Goal: Information Seeking & Learning: Learn about a topic

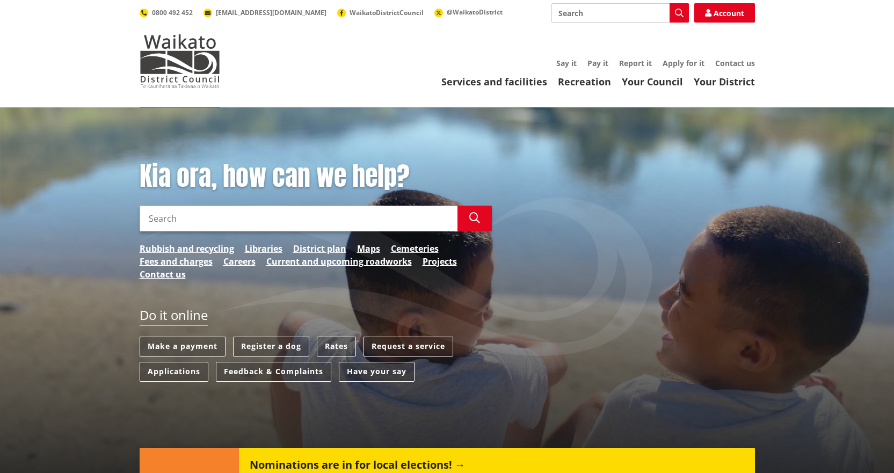
click at [584, 9] on input "Search" at bounding box center [619, 12] width 137 height 19
type input "strategies"
click at [679, 16] on icon "button" at bounding box center [679, 13] width 9 height 9
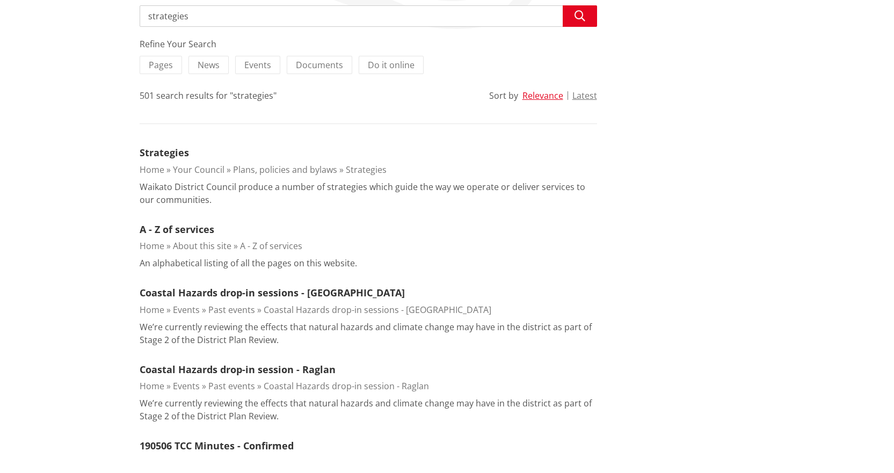
scroll to position [215, 0]
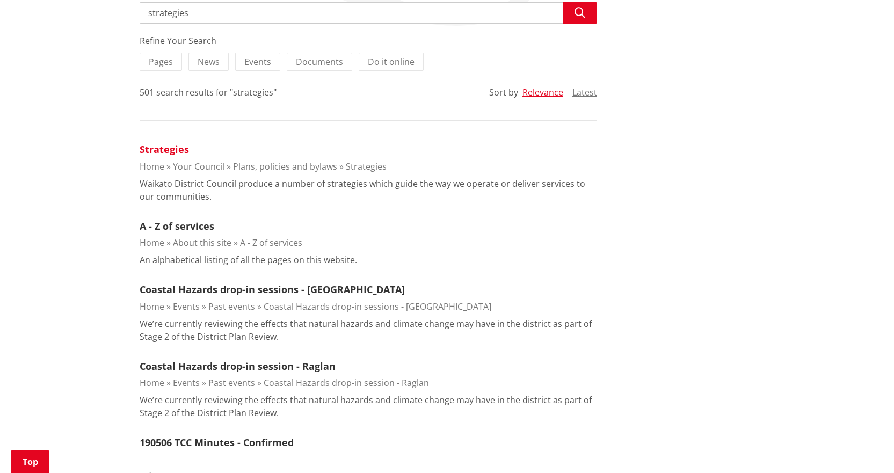
click at [149, 147] on link "Strategies" at bounding box center [164, 149] width 49 height 13
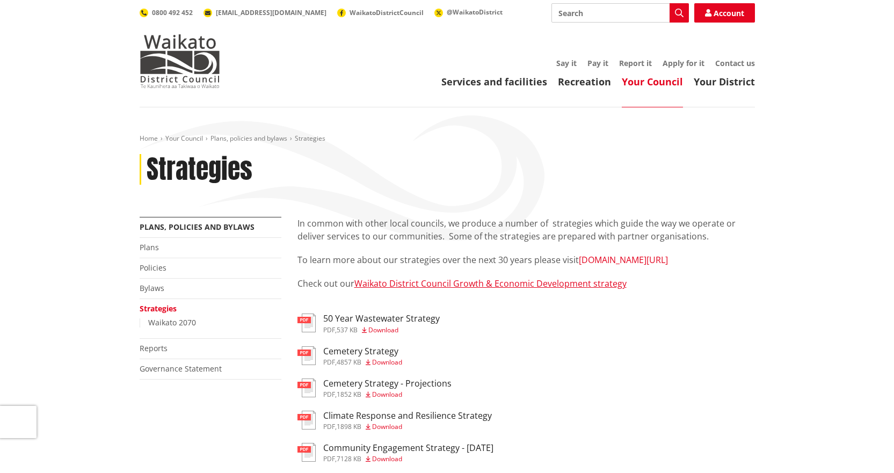
click at [597, 260] on link "[DOMAIN_NAME][URL]" at bounding box center [623, 260] width 89 height 12
drag, startPoint x: 608, startPoint y: 354, endPoint x: 598, endPoint y: 344, distance: 14.4
click at [606, 354] on div "pdf Cemetery Strategy pdf , 4857 KB Download" at bounding box center [525, 356] width 457 height 21
click at [427, 285] on link "Waikato District Council Growth & Economic Development strategy" at bounding box center [490, 284] width 272 height 12
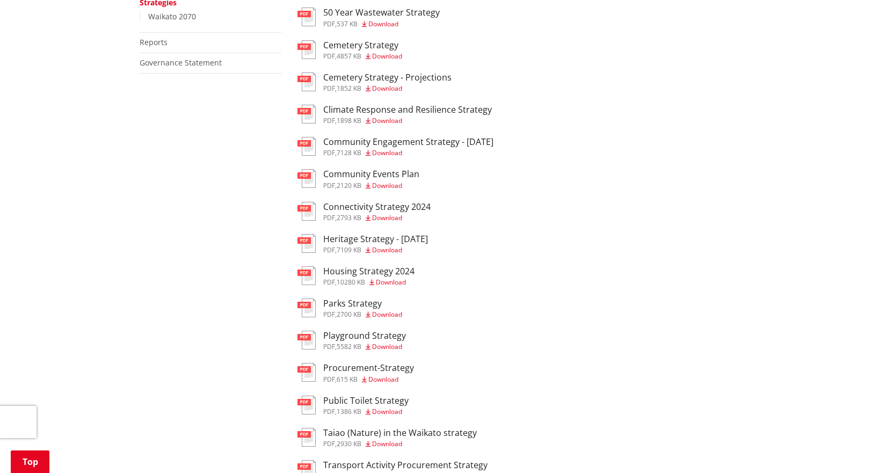
scroll to position [322, 0]
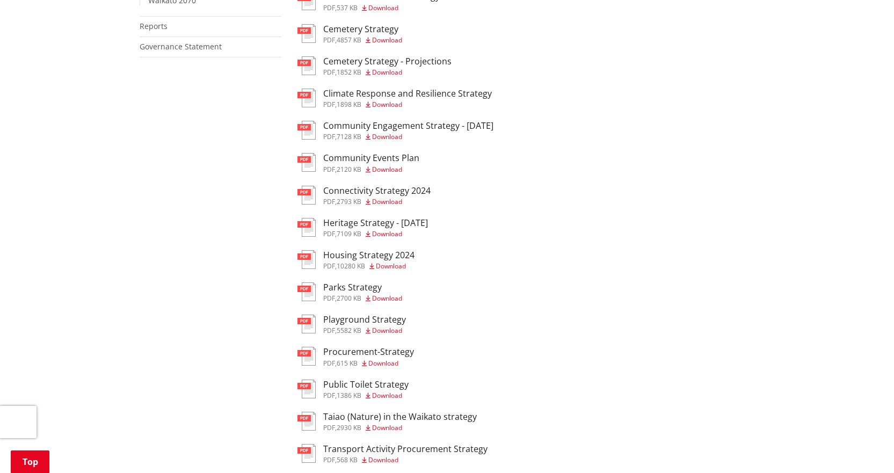
click at [596, 293] on div "pdf Parks Strategy pdf , 2700 KB Download" at bounding box center [525, 292] width 457 height 21
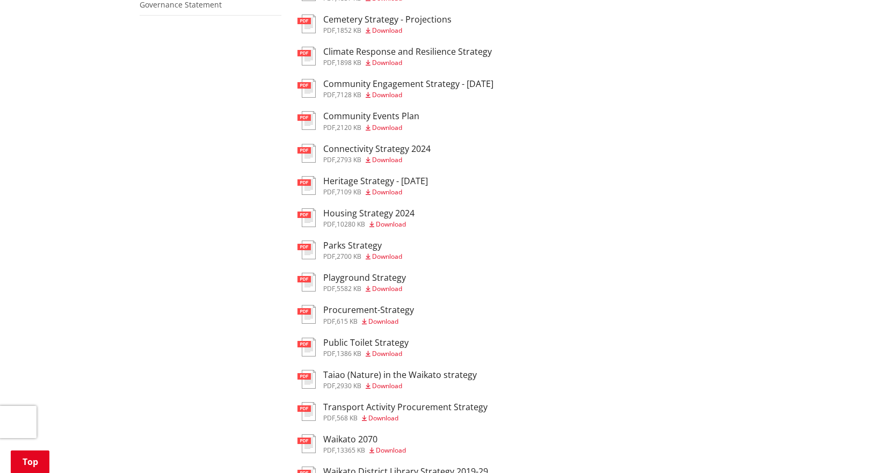
scroll to position [376, 0]
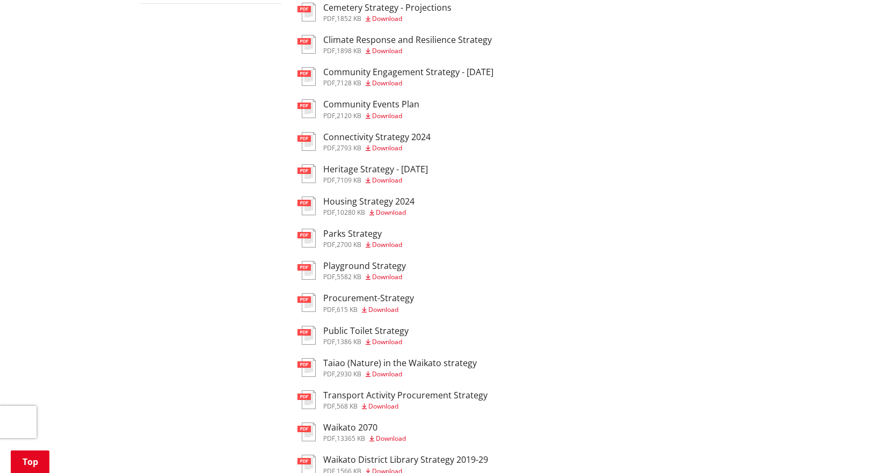
click at [388, 404] on span "Download" at bounding box center [383, 406] width 30 height 9
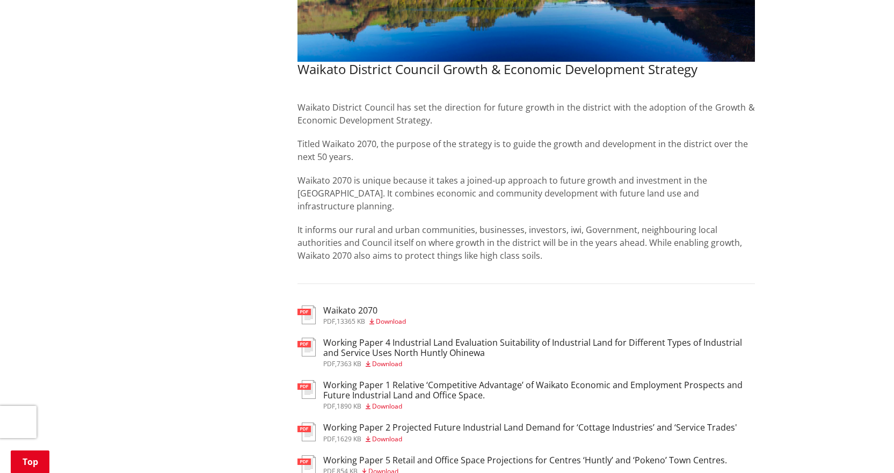
scroll to position [322, 0]
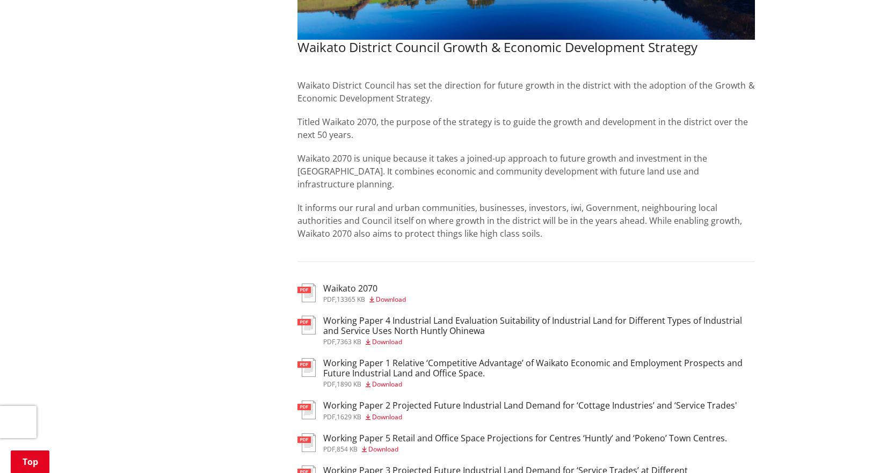
click at [92, 204] on div "Home Your Council Plans, policies and bylaws Strategies Waikato 2070 Waikato 20…" at bounding box center [447, 389] width 894 height 1209
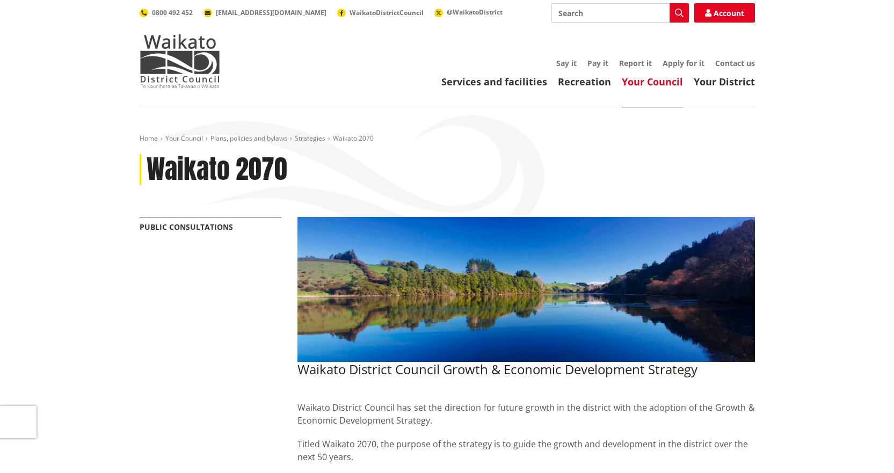
scroll to position [268, 0]
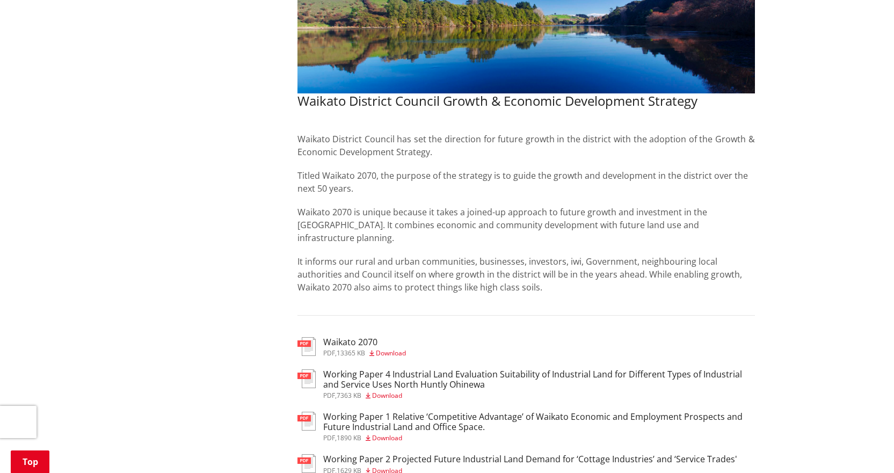
click at [737, 317] on div "Waikato District Council Growth & Economic Development Strategy Waikato Distric…" at bounding box center [526, 476] width 474 height 1056
click at [175, 330] on div "More from this section Public consultations Waikato District Council Growth & E…" at bounding box center [447, 476] width 631 height 1056
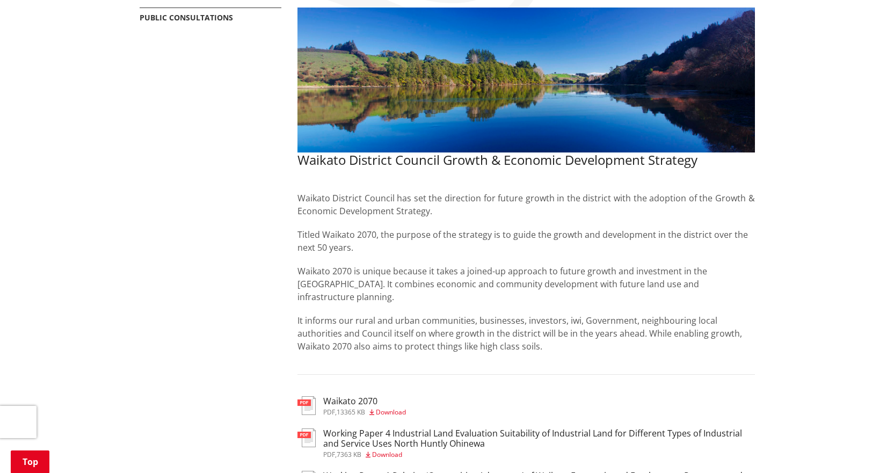
scroll to position [0, 0]
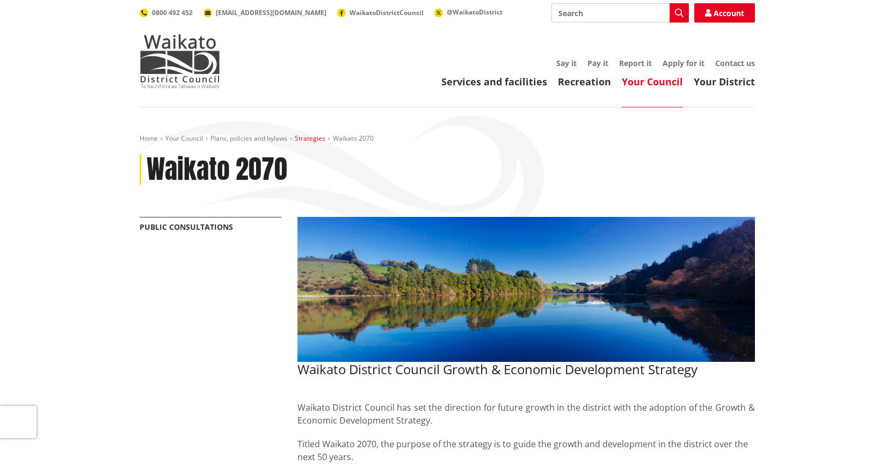
click at [314, 136] on link "Strategies" at bounding box center [310, 138] width 31 height 9
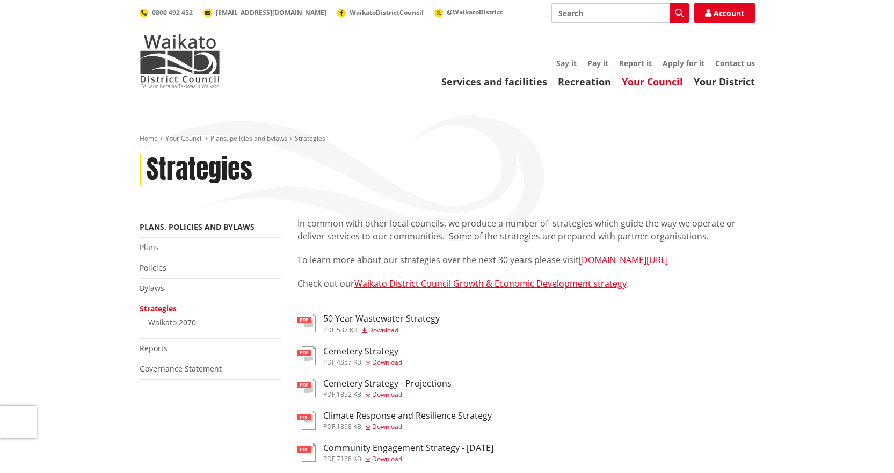
scroll to position [376, 0]
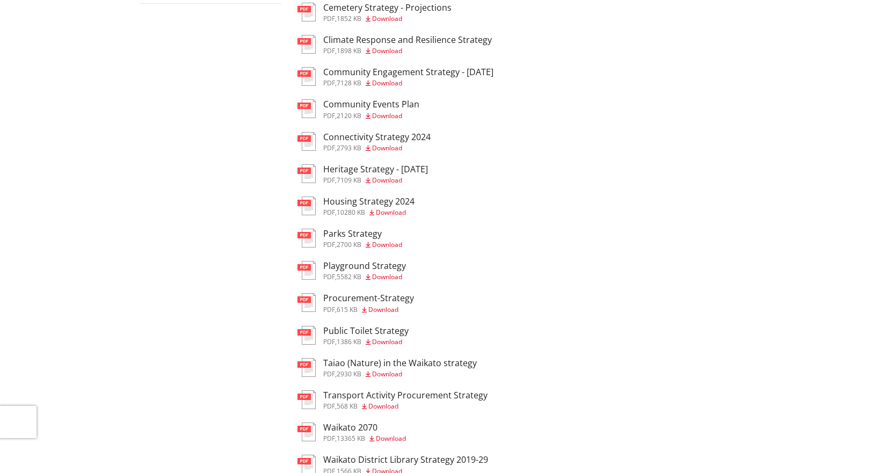
click at [389, 310] on span "Download" at bounding box center [383, 309] width 30 height 9
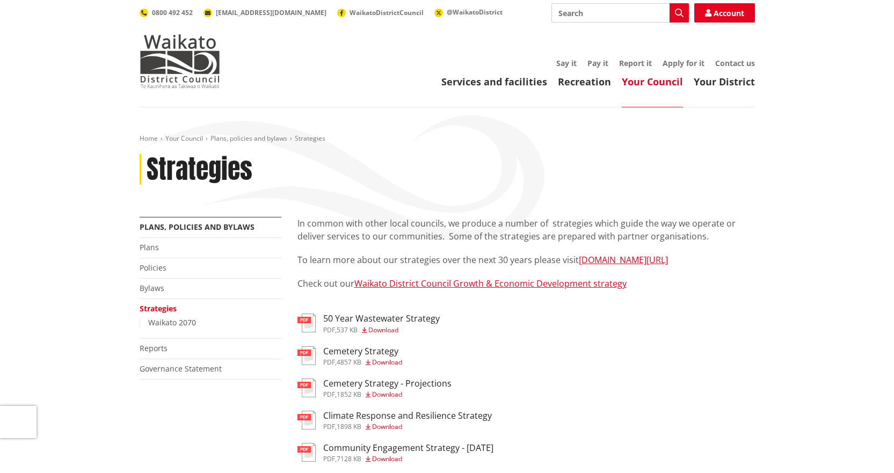
scroll to position [376, 0]
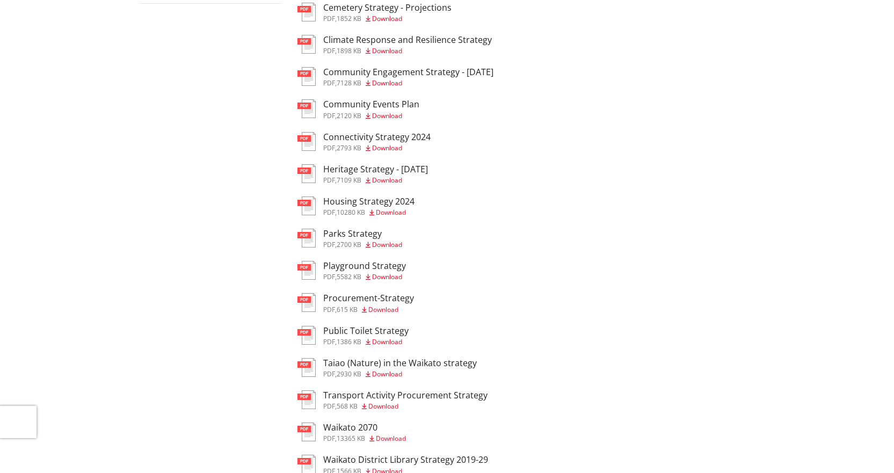
click at [387, 306] on span "Download" at bounding box center [383, 309] width 30 height 9
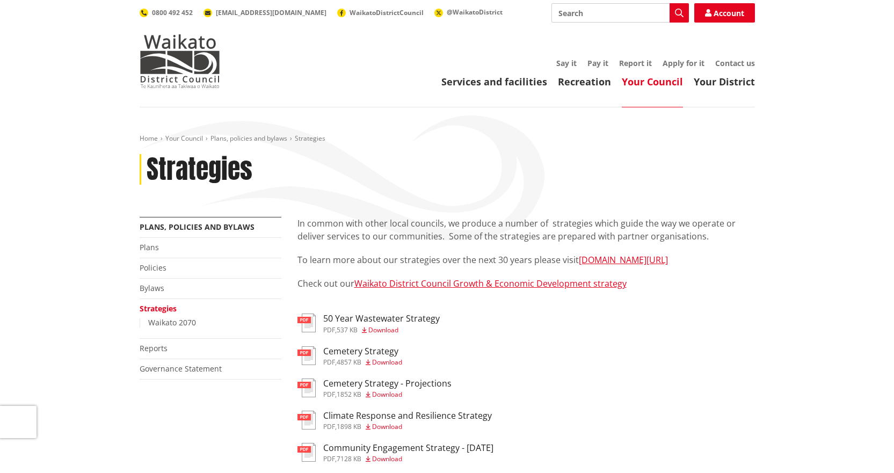
scroll to position [376, 0]
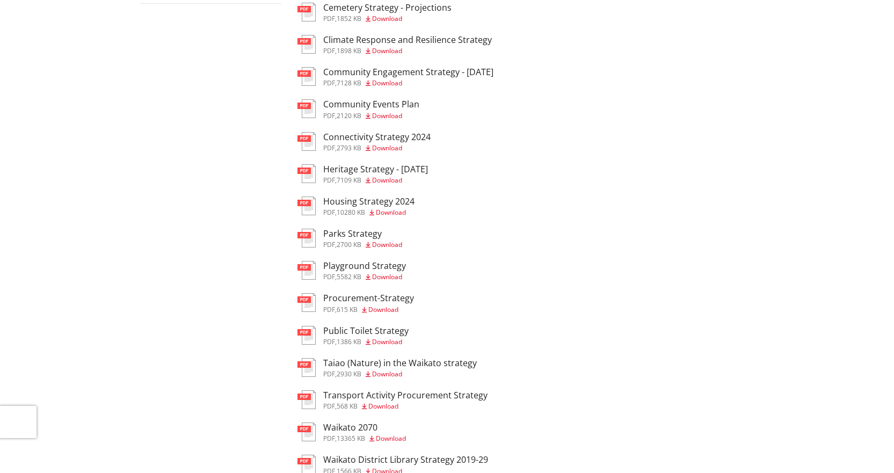
click at [390, 310] on span "Download" at bounding box center [383, 309] width 30 height 9
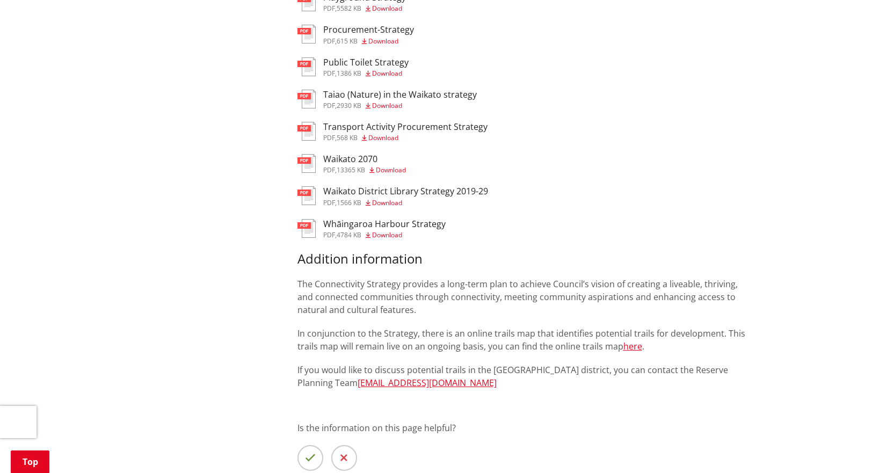
scroll to position [483, 0]
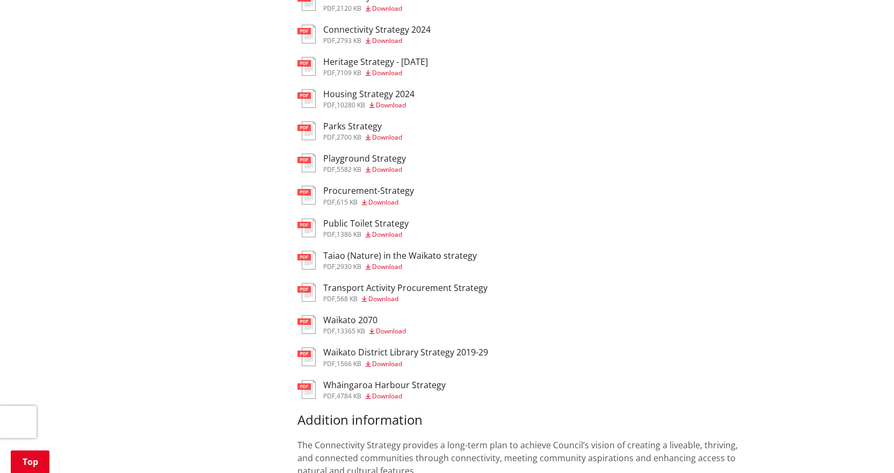
click at [383, 297] on span "Download" at bounding box center [383, 298] width 30 height 9
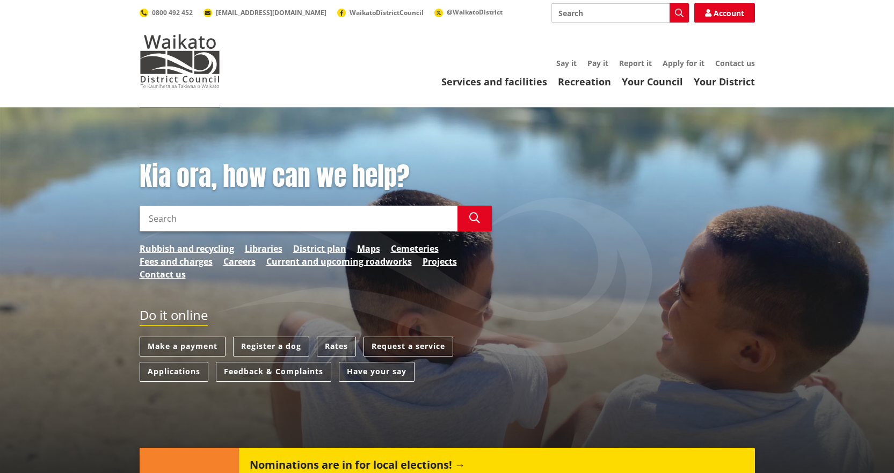
click at [599, 15] on input "Search" at bounding box center [619, 12] width 137 height 19
type input "strategies"
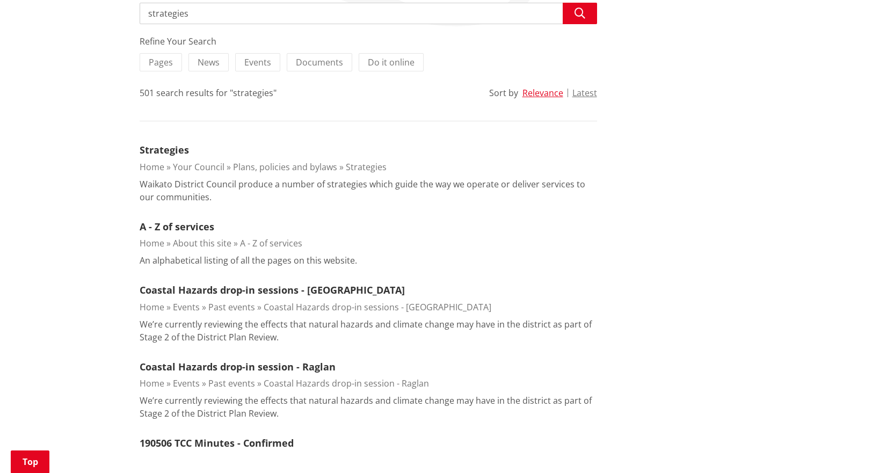
scroll to position [215, 0]
click at [173, 145] on link "Strategies" at bounding box center [164, 149] width 49 height 13
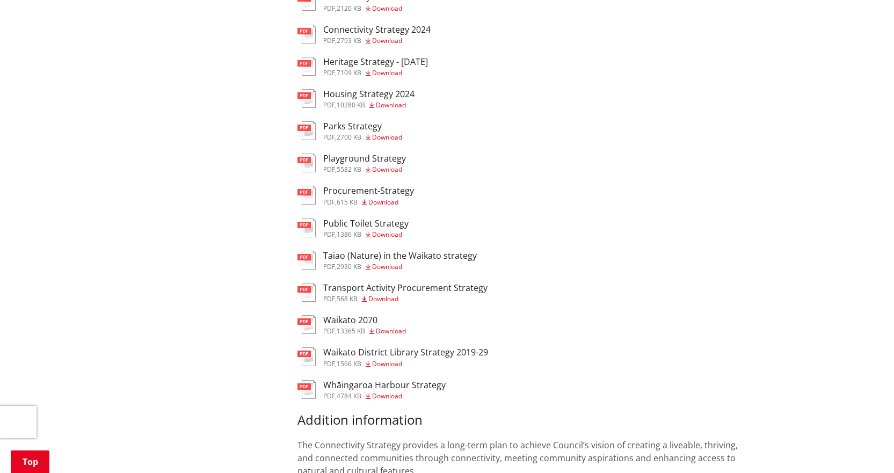
scroll to position [107, 0]
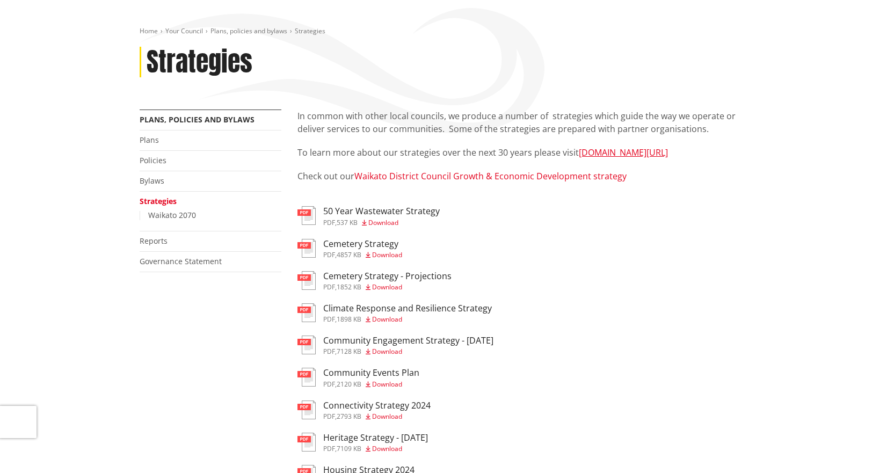
click at [469, 174] on link "Waikato District Council Growth & Economic Development strategy" at bounding box center [490, 176] width 272 height 12
drag, startPoint x: 798, startPoint y: 222, endPoint x: 424, endPoint y: 68, distance: 404.7
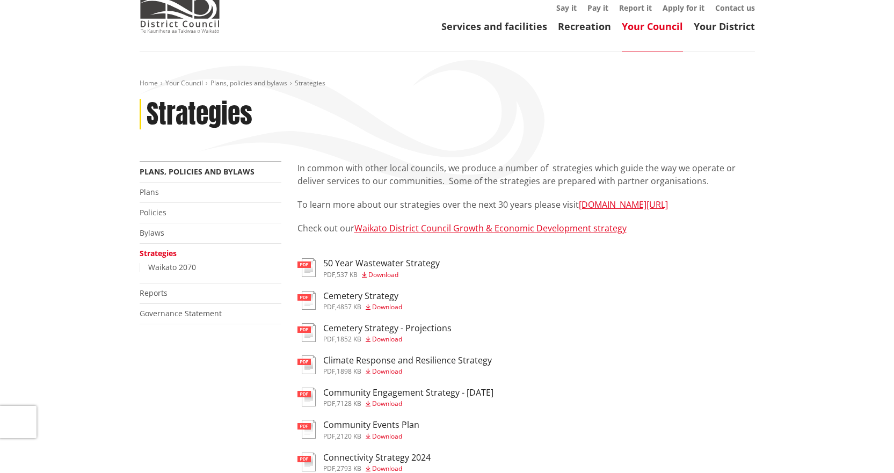
scroll to position [0, 0]
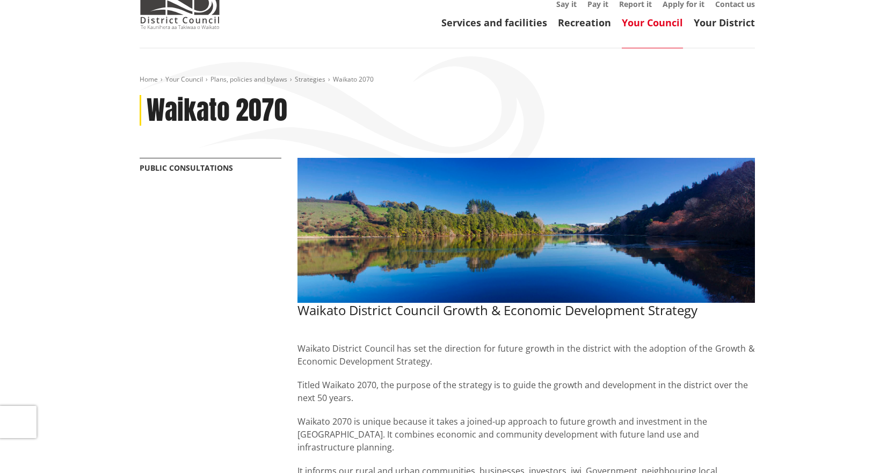
scroll to position [268, 0]
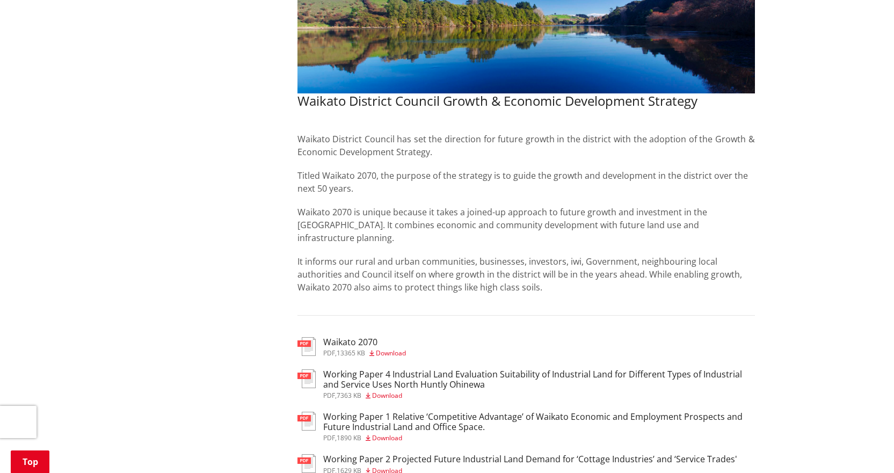
drag, startPoint x: 441, startPoint y: 183, endPoint x: 449, endPoint y: 194, distance: 13.6
click at [443, 184] on p "Titled Waikato 2070, the purpose of the strategy is to guide the growth and dev…" at bounding box center [525, 182] width 457 height 26
click at [446, 337] on div "pdf Waikato 2070 pdf , 13365 KB Download" at bounding box center [525, 347] width 457 height 21
click at [433, 234] on div "Waikato District Council Growth & Economic Development Strategy Waikato Distric…" at bounding box center [525, 193] width 457 height 200
click at [491, 184] on p "Titled Waikato 2070, the purpose of the strategy is to guide the growth and dev…" at bounding box center [525, 182] width 457 height 26
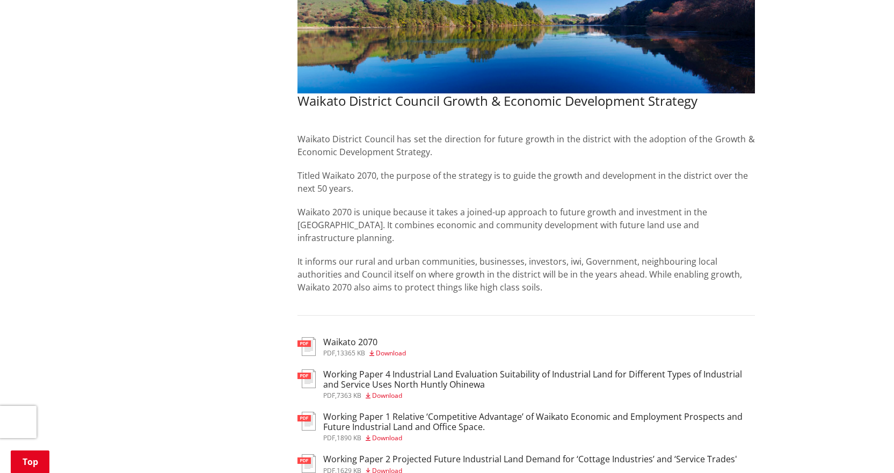
click at [432, 255] on p "It informs our rural and urban communities, businesses, investors, iwi, Governm…" at bounding box center [525, 274] width 457 height 39
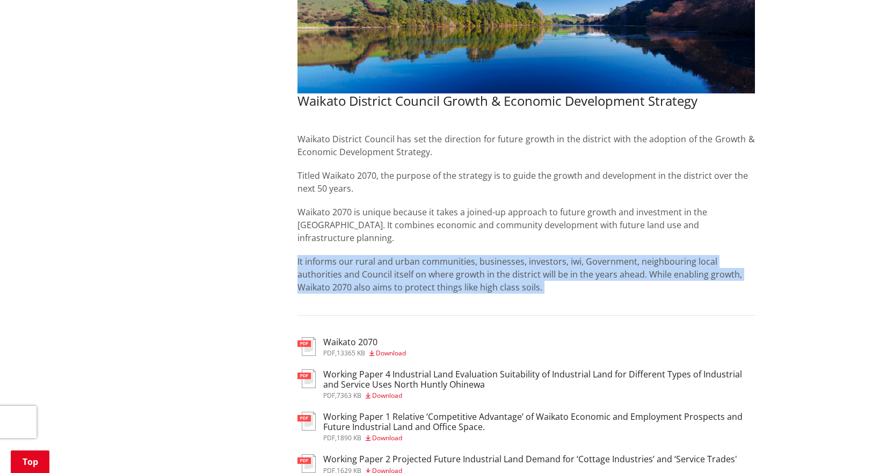
drag, startPoint x: 297, startPoint y: 249, endPoint x: 525, endPoint y: 287, distance: 231.3
click at [525, 287] on div "Waikato District Council Growth & Economic Development Strategy Waikato Distric…" at bounding box center [526, 476] width 474 height 1056
copy div "It informs our rural and urban communities, businesses, investors, iwi, Governm…"
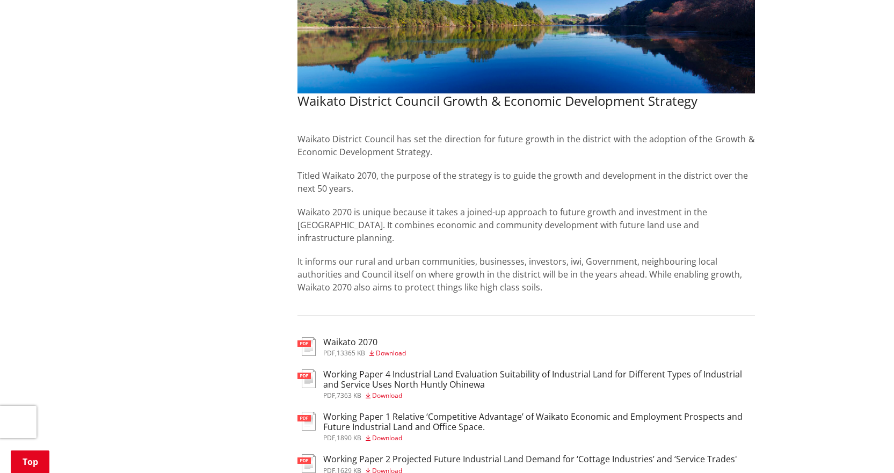
drag, startPoint x: 214, startPoint y: 190, endPoint x: 222, endPoint y: 169, distance: 22.2
click at [213, 188] on div "More from this section Public consultations Waikato District Council Growth & E…" at bounding box center [447, 476] width 631 height 1056
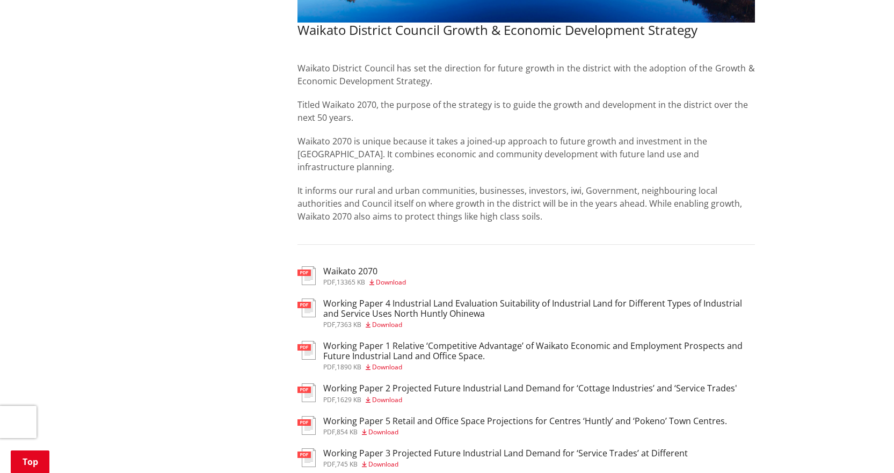
scroll to position [376, 0]
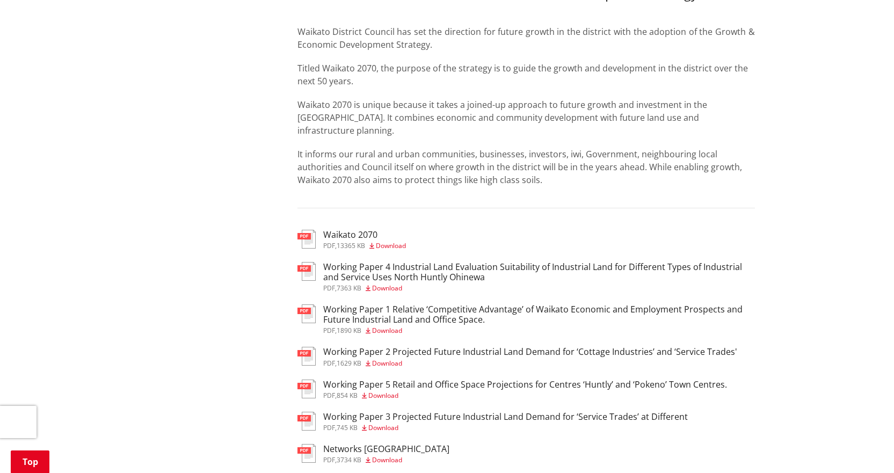
click at [386, 241] on span "Download" at bounding box center [391, 245] width 30 height 9
